Goal: Information Seeking & Learning: Learn about a topic

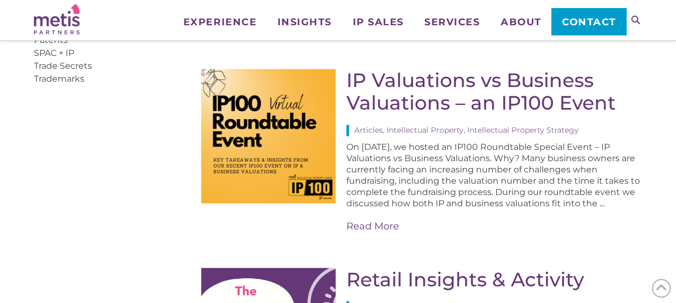
scroll to position [777, 0]
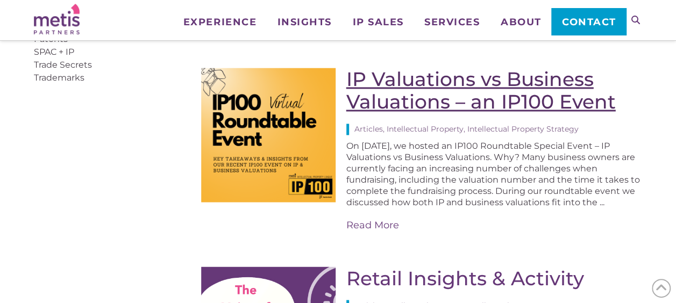
click at [498, 101] on link "IP Valuations vs Business Valuations – an IP100 Event" at bounding box center [480, 90] width 269 height 46
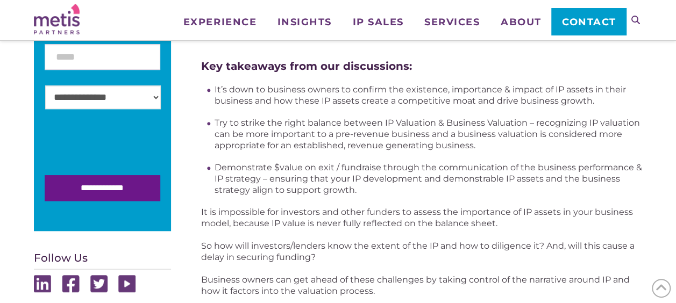
scroll to position [345, 0]
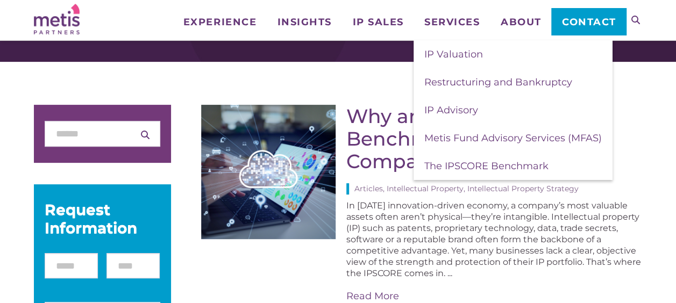
scroll to position [83, 0]
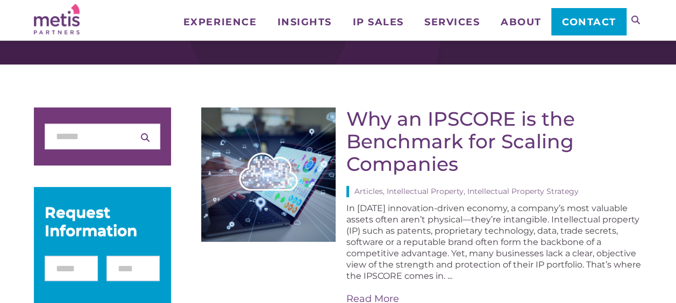
click at [442, 262] on div "In today’s innovation-driven economy, a company’s most valuable assets often ar…" at bounding box center [494, 254] width 296 height 103
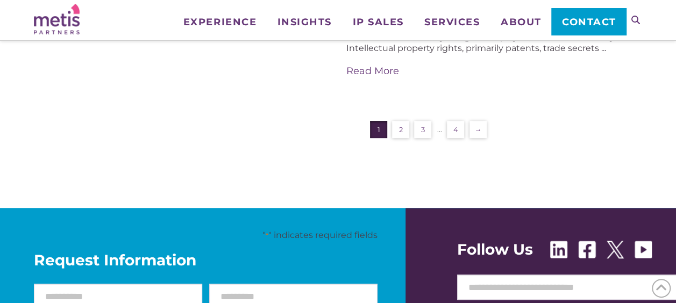
scroll to position [2256, 0]
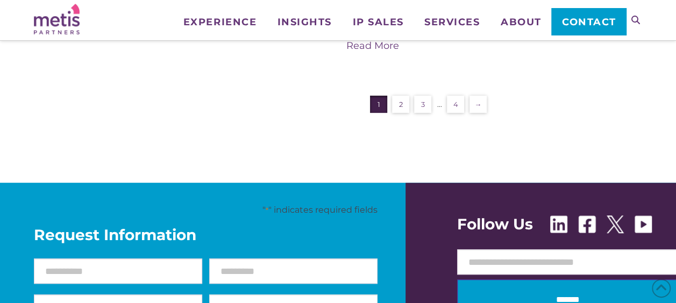
click at [400, 108] on link "2" at bounding box center [400, 104] width 17 height 17
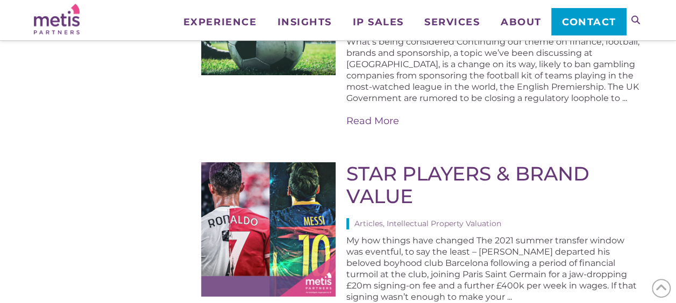
scroll to position [2106, 0]
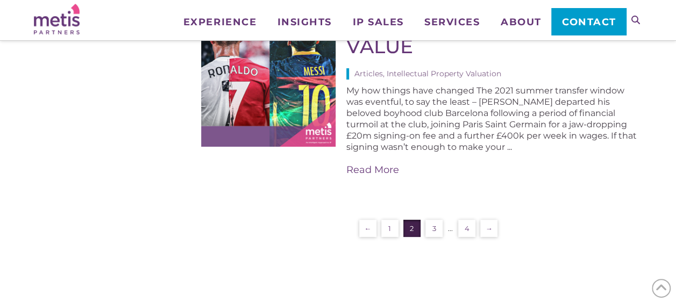
click at [434, 220] on link "3" at bounding box center [433, 228] width 17 height 17
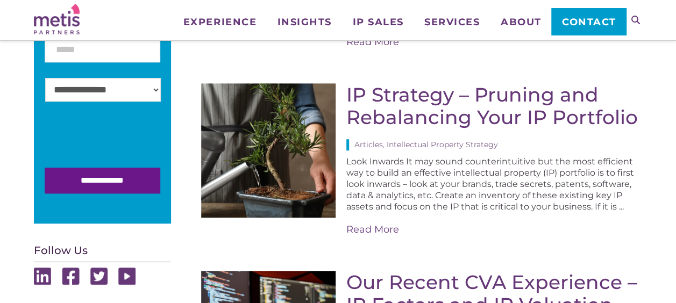
scroll to position [352, 0]
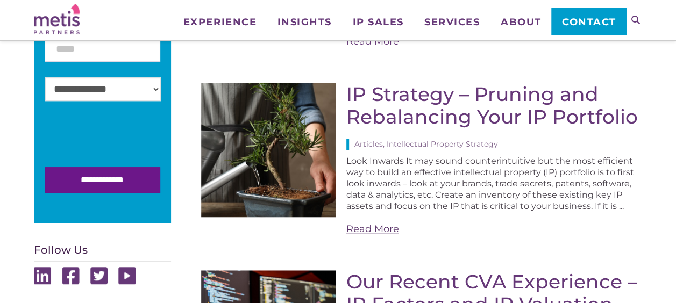
click at [378, 234] on link "Read More" at bounding box center [494, 229] width 296 height 13
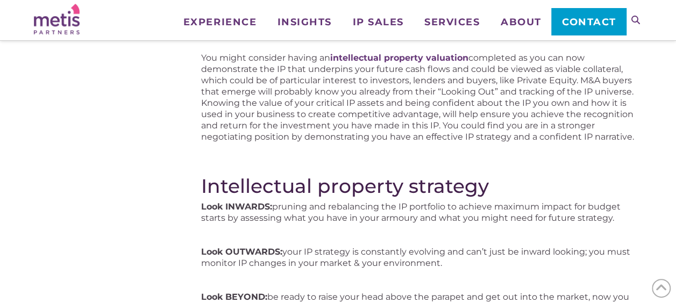
scroll to position [1119, 0]
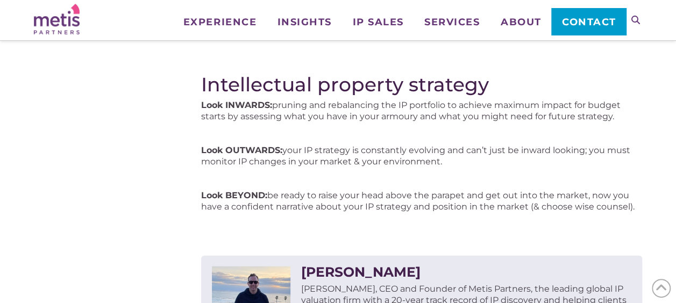
drag, startPoint x: 378, startPoint y: 233, endPoint x: 140, endPoint y: 138, distance: 256.3
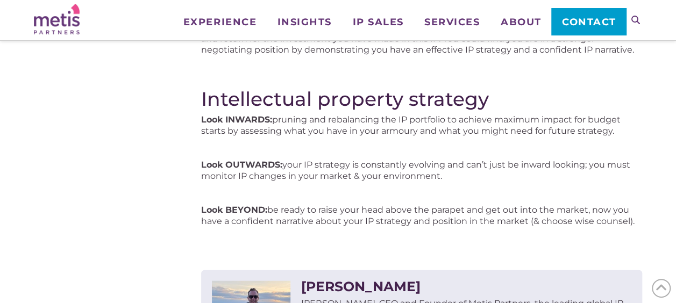
scroll to position [1099, 0]
